Goal: Transaction & Acquisition: Purchase product/service

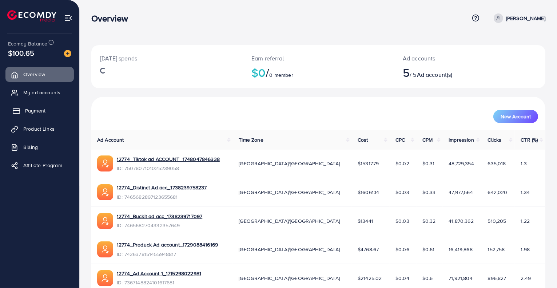
drag, startPoint x: 32, startPoint y: 115, endPoint x: 39, endPoint y: 115, distance: 6.9
click at [32, 115] on link "Payment" at bounding box center [39, 110] width 68 height 15
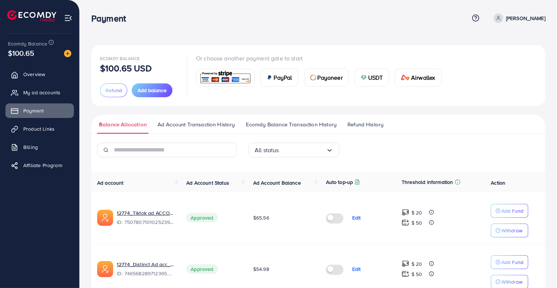
click at [331, 127] on span "Ecomdy Balance Transaction History" at bounding box center [291, 124] width 91 height 8
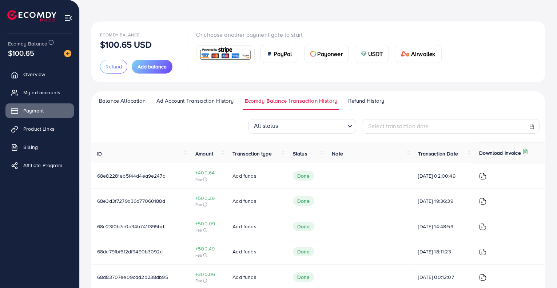
scroll to position [36, 0]
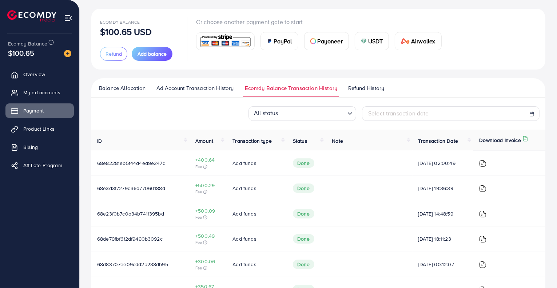
click at [224, 87] on span "Ad Account Transaction History" at bounding box center [194, 88] width 77 height 8
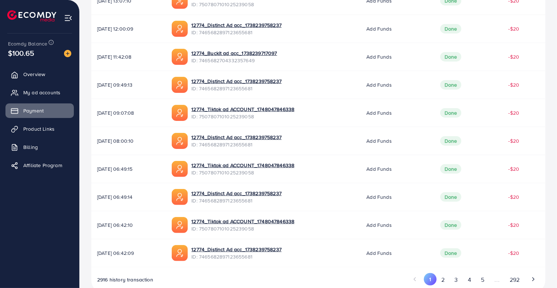
scroll to position [213, 0]
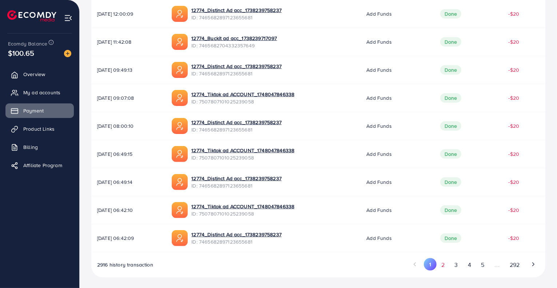
click at [445, 266] on button "2" at bounding box center [442, 264] width 13 height 13
click at [429, 265] on button "1" at bounding box center [430, 264] width 13 height 13
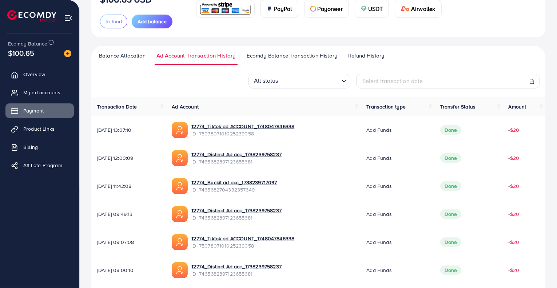
scroll to position [67, 0]
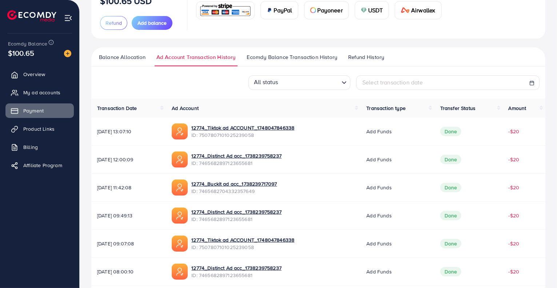
click at [265, 53] on span "Ecomdy Balance Transaction History" at bounding box center [291, 57] width 91 height 8
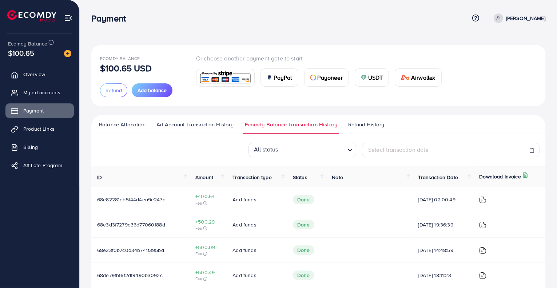
click at [200, 199] on span "+400.64" at bounding box center [207, 195] width 25 height 7
click at [226, 200] on td "Add funds" at bounding box center [256, 198] width 60 height 25
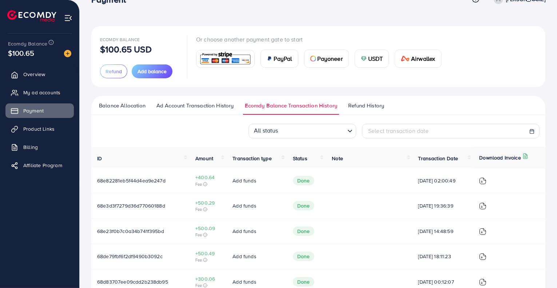
scroll to position [36, 0]
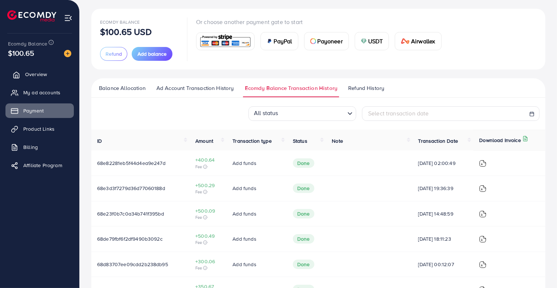
click at [44, 71] on span "Overview" at bounding box center [36, 74] width 22 height 7
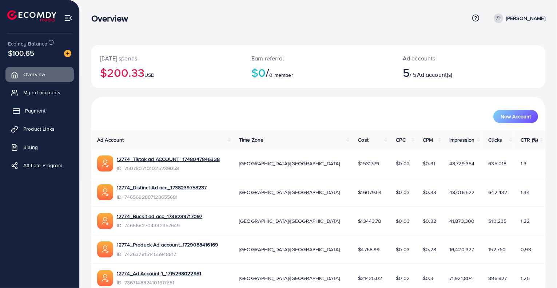
click at [40, 106] on link "Payment" at bounding box center [39, 110] width 68 height 15
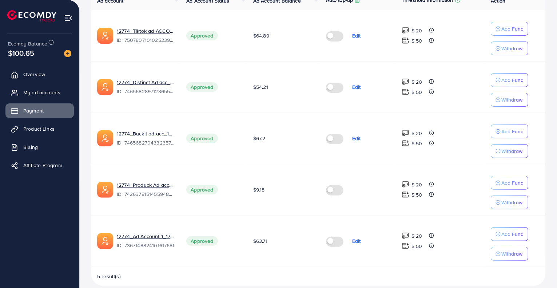
scroll to position [109, 0]
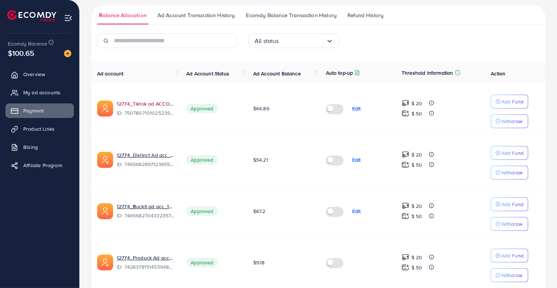
click at [148, 105] on link "12774_Tiktok ad ACCOUNT_1748047846338" at bounding box center [146, 103] width 58 height 7
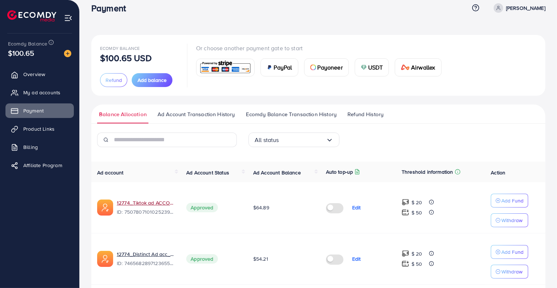
scroll to position [0, 0]
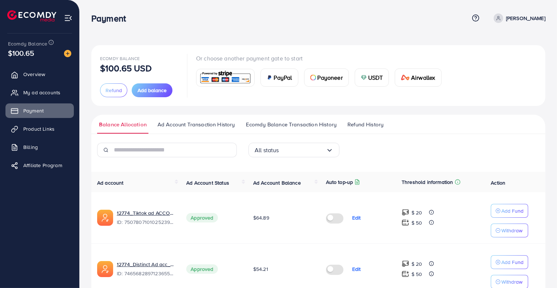
click at [376, 78] on span "USDT" at bounding box center [375, 77] width 15 height 9
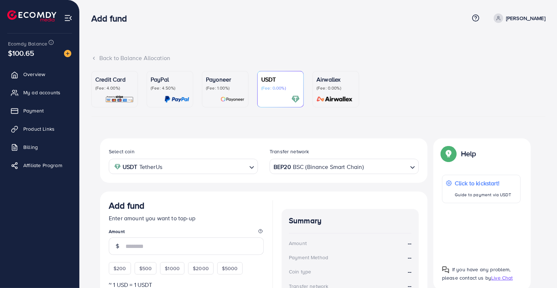
click at [294, 169] on div "BEP20 BSC (Binance Smart Chain)" at bounding box center [340, 165] width 136 height 13
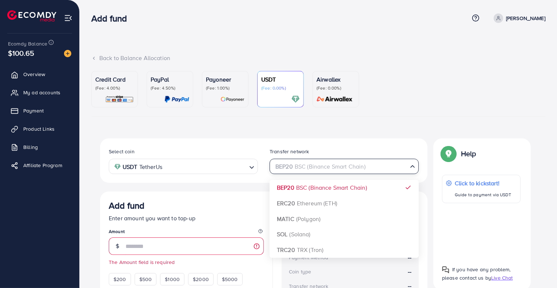
click at [306, 184] on div "Select coin USDT TetherUs Loading... Transfer network BEP20 BSC (Binance Smart …" at bounding box center [263, 258] width 327 height 240
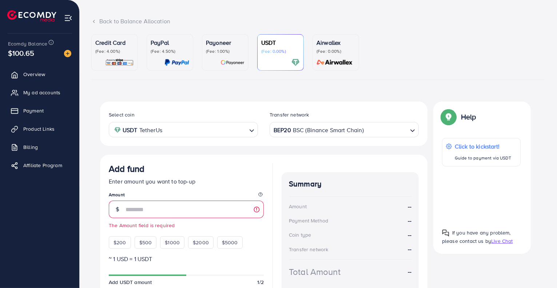
scroll to position [73, 0]
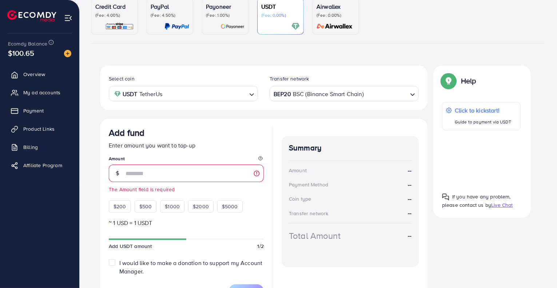
click at [315, 92] on div "BEP20 BSC (Binance Smart Chain)" at bounding box center [340, 93] width 136 height 13
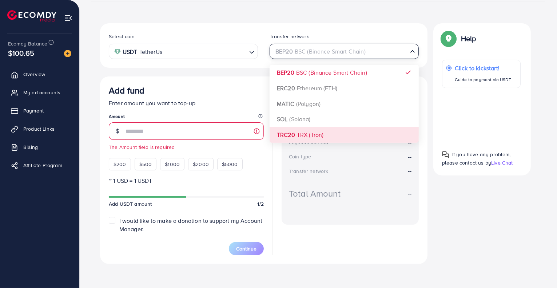
scroll to position [116, 0]
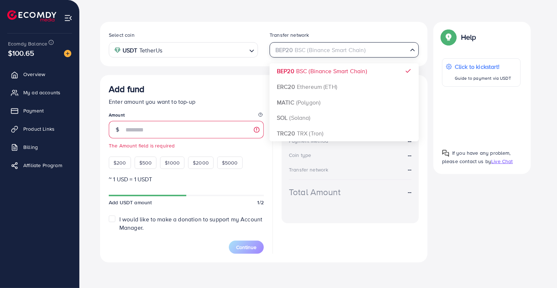
click at [302, 74] on div "Select coin USDT TetherUs Loading... Transfer network BEP20 BSC (Binance Smart …" at bounding box center [263, 142] width 327 height 240
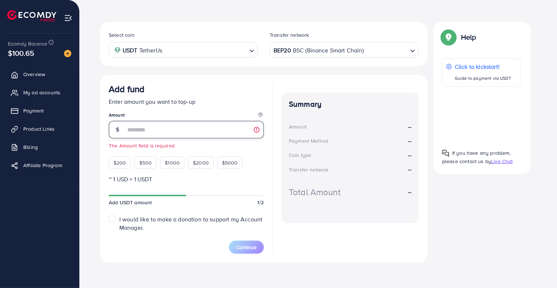
click at [203, 132] on input "number" at bounding box center [194, 129] width 138 height 17
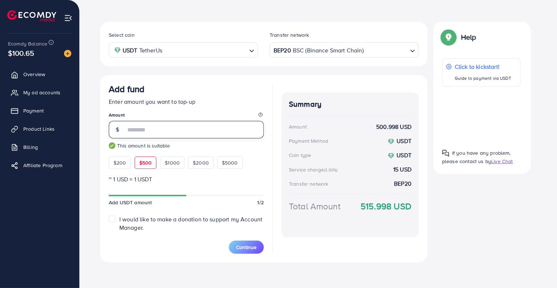
type input "***"
click at [156, 129] on input "***" at bounding box center [194, 129] width 138 height 17
type input "***"
